Goal: Navigation & Orientation: Understand site structure

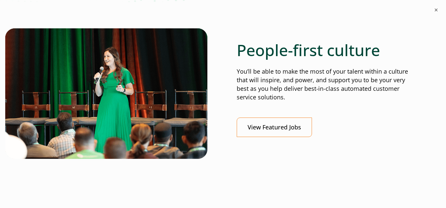
scroll to position [274, 0]
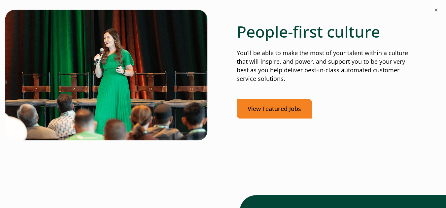
click at [286, 102] on link "View Featured Jobs" at bounding box center [273, 108] width 75 height 19
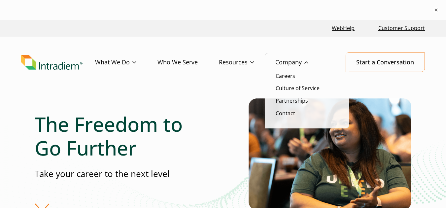
click at [293, 103] on link "Partnerships" at bounding box center [291, 100] width 32 height 7
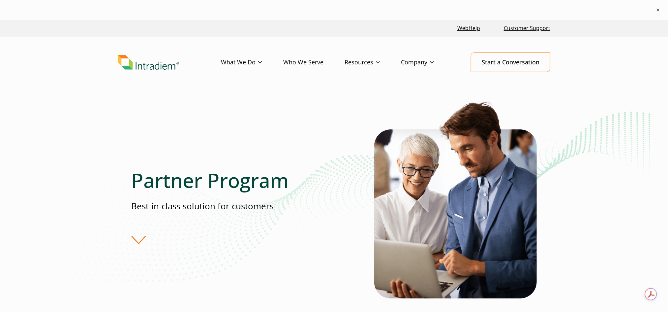
drag, startPoint x: 409, startPoint y: 4, endPoint x: 38, endPoint y: 219, distance: 428.6
click at [38, 207] on div "Partner Program Best-in-class solution for customers" at bounding box center [334, 221] width 668 height 247
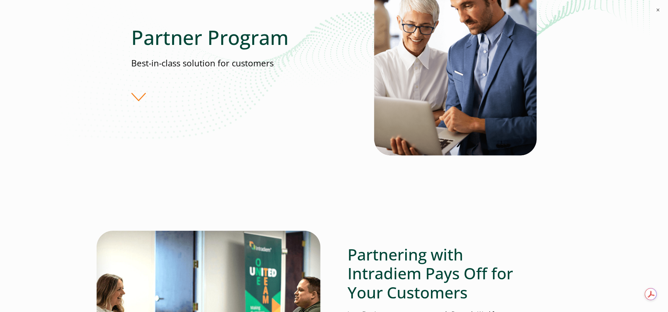
scroll to position [99, 0]
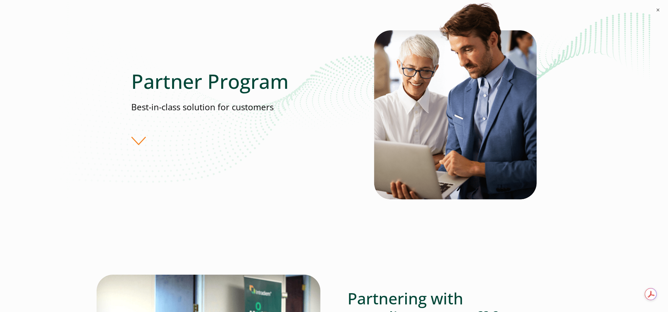
click at [140, 142] on div "Partner Program Best-in-class solution for customers" at bounding box center [252, 107] width 243 height 76
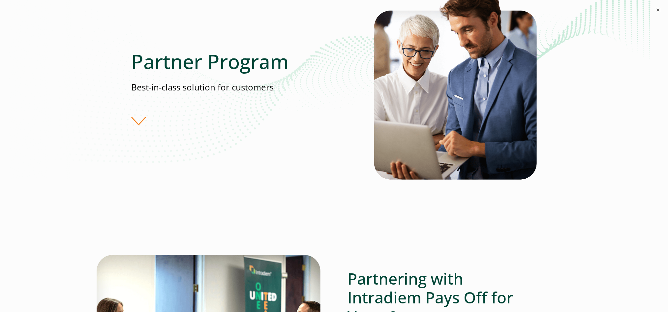
click at [75, 185] on div "Partner Program Best-in-class solution for customers" at bounding box center [334, 103] width 668 height 247
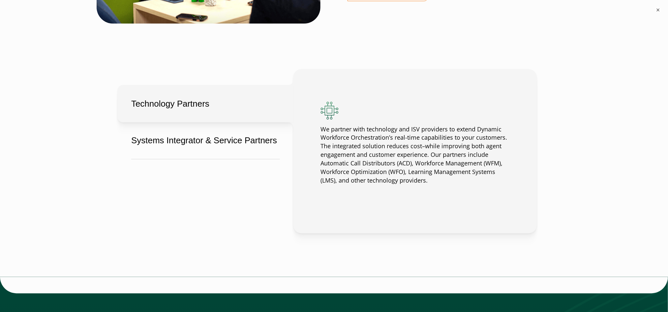
scroll to position [514, 0]
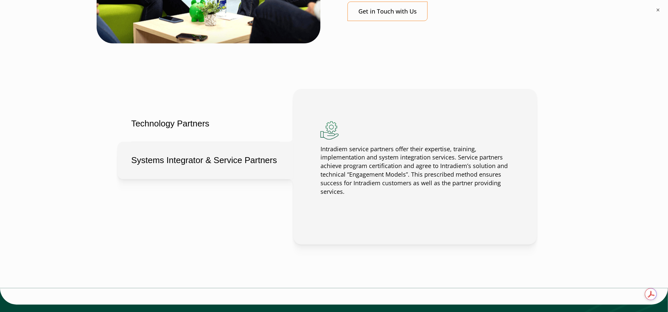
click at [216, 160] on button "Systems Integrator & Service Partners" at bounding box center [206, 160] width 176 height 37
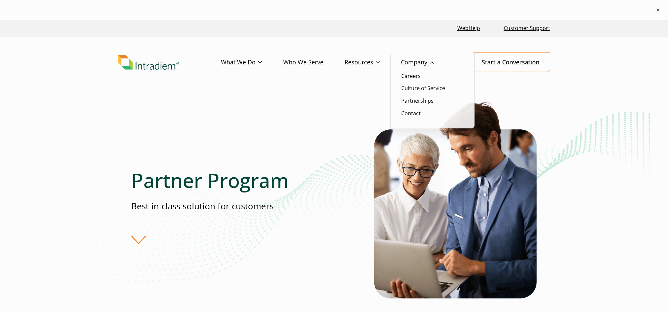
click at [412, 62] on link "Company" at bounding box center [428, 62] width 54 height 19
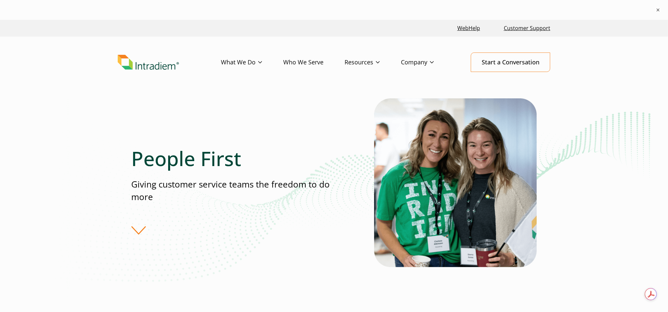
click at [296, 41] on header "Menu What We Do Platform Who We Serve Resources Blog Events & Webinars News Suc…" at bounding box center [334, 68] width 668 height 62
click at [296, 61] on link "Who We Serve" at bounding box center [313, 62] width 61 height 19
